Goal: Task Accomplishment & Management: Complete application form

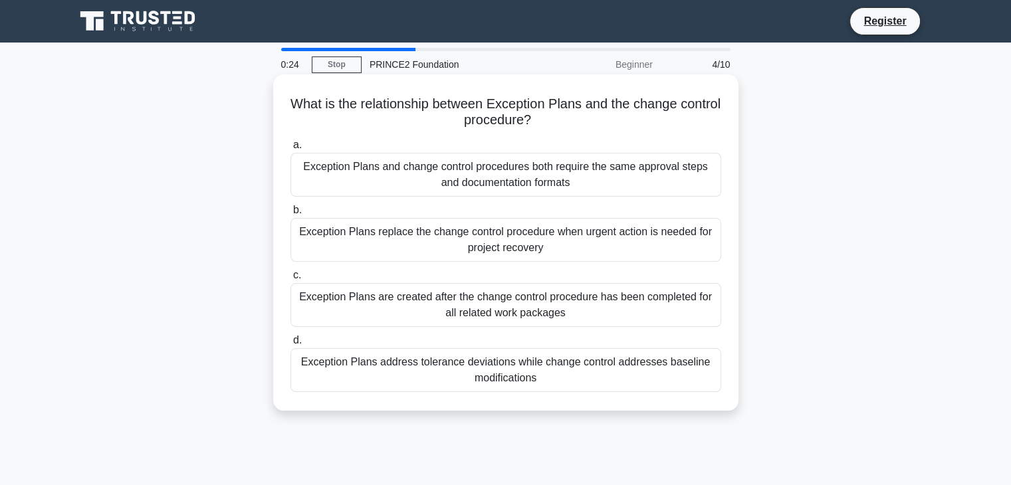
click at [465, 376] on div "Exception Plans address tolerance deviations while change control addresses bas…" at bounding box center [505, 370] width 431 height 44
click at [290, 345] on input "d. Exception Plans address tolerance deviations while change control addresses …" at bounding box center [290, 340] width 0 height 9
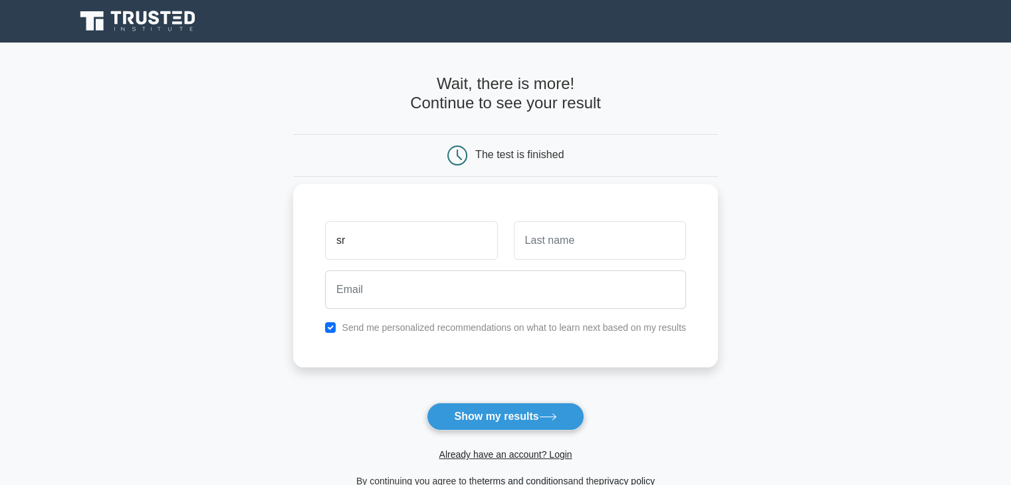
type input "[PERSON_NAME]"
click at [539, 235] on input "text" at bounding box center [600, 240] width 172 height 39
type input "[PERSON_NAME]"
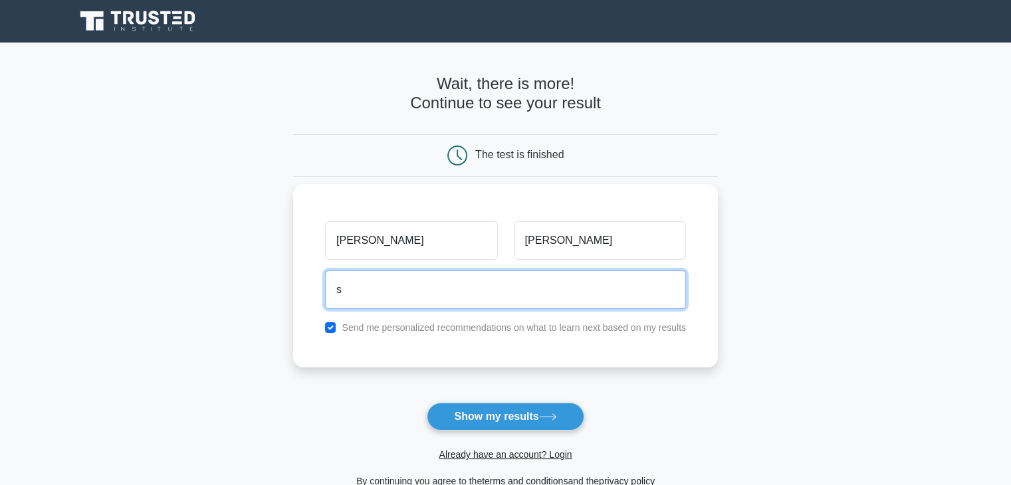
click at [498, 302] on input "s" at bounding box center [505, 289] width 361 height 39
type input "[EMAIL_ADDRESS][DOMAIN_NAME]"
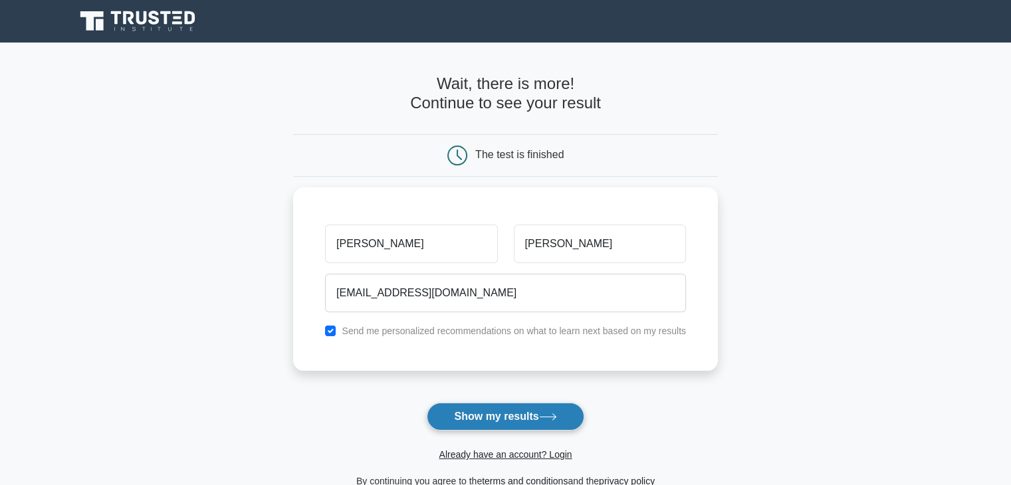
drag, startPoint x: 488, startPoint y: 399, endPoint x: 495, endPoint y: 408, distance: 11.4
click at [495, 408] on form "Wait, there is more! Continue to see your result The test is finished [GEOGRAPH…" at bounding box center [505, 281] width 425 height 415
click at [495, 408] on button "Show my results" at bounding box center [505, 417] width 157 height 28
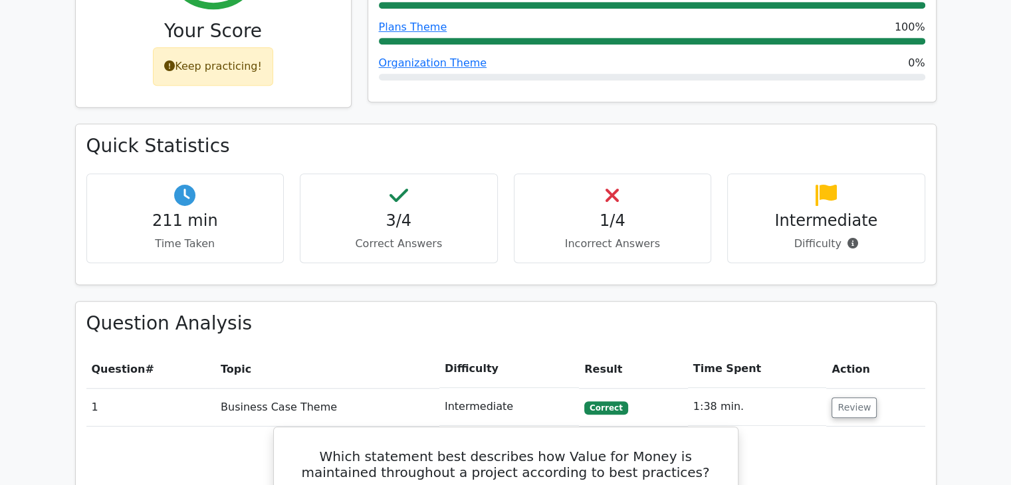
scroll to position [658, 0]
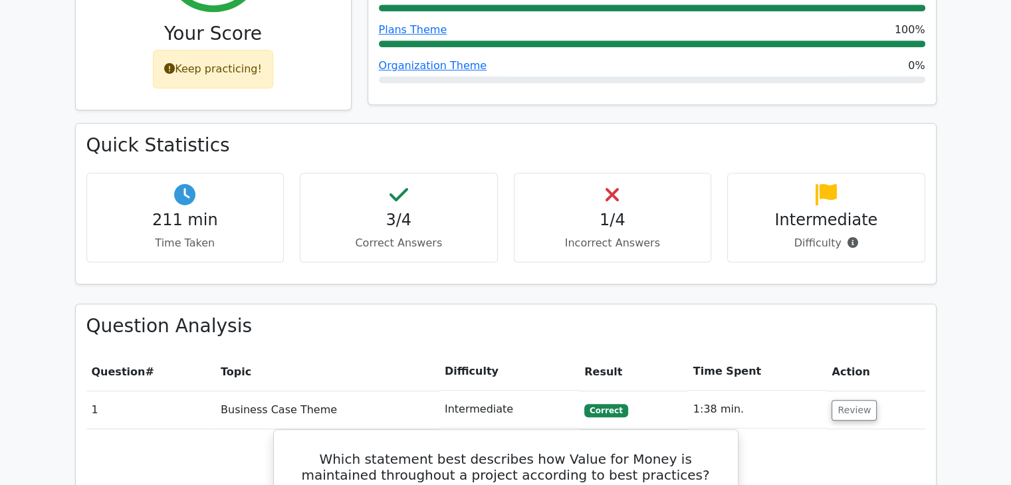
drag, startPoint x: 417, startPoint y: 224, endPoint x: 414, endPoint y: 191, distance: 33.4
click at [414, 191] on div "Quick Statistics 211 min Time Taken 3/4 Correct Answers 1/4 Incorrect Answers I…" at bounding box center [506, 203] width 860 height 159
click at [414, 235] on p "Correct Answers" at bounding box center [398, 243] width 175 height 16
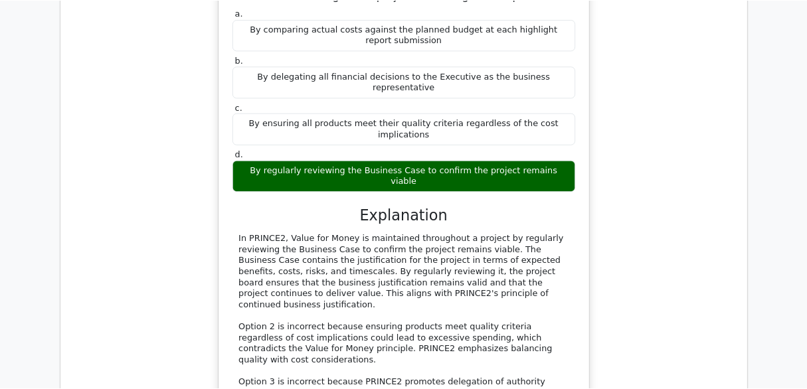
scroll to position [1199, 0]
